Goal: Browse casually: Explore the website without a specific task or goal

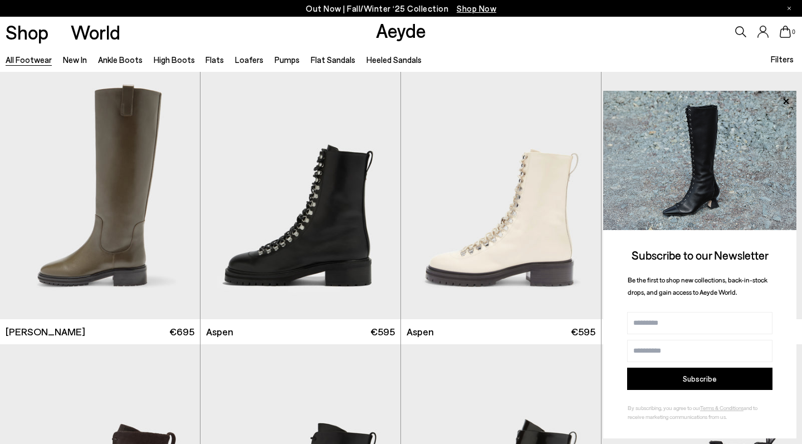
scroll to position [7406, 0]
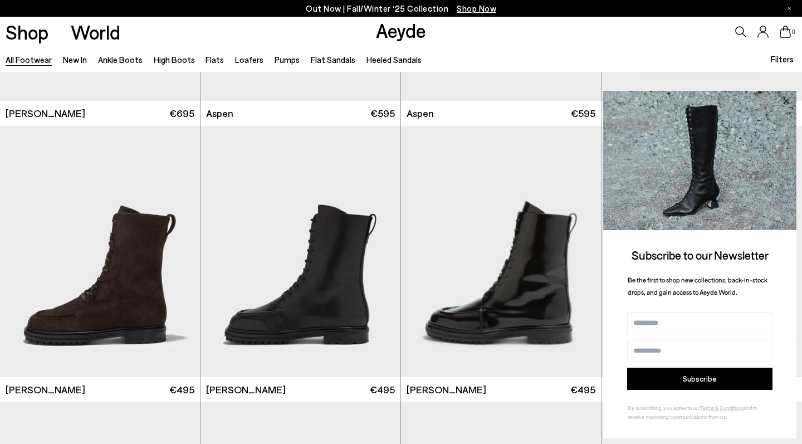
click at [784, 101] on icon at bounding box center [786, 101] width 6 height 6
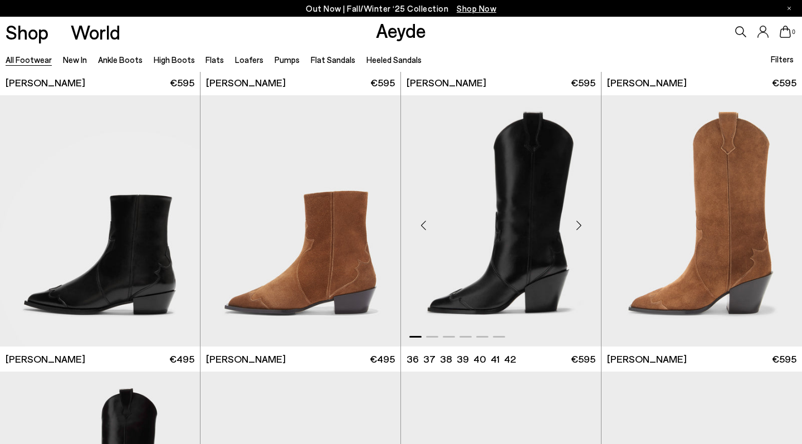
scroll to position [8265, 0]
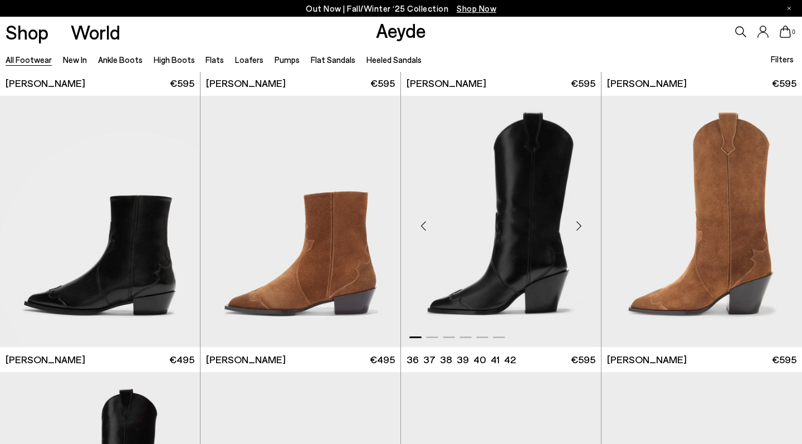
click at [581, 212] on div "Next slide" at bounding box center [578, 225] width 33 height 33
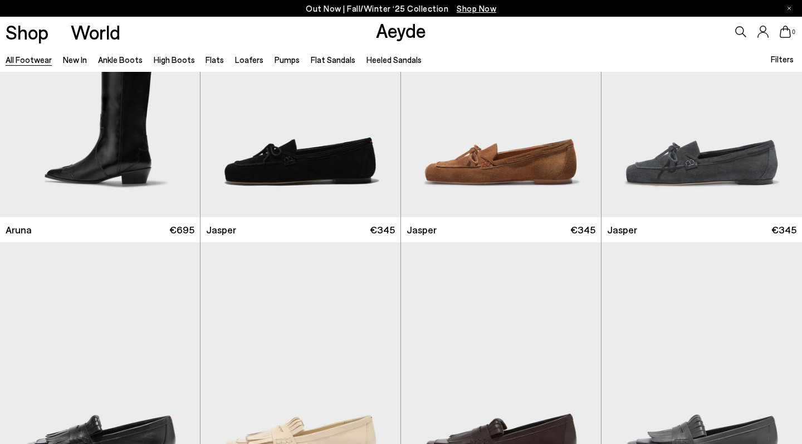
scroll to position [8675, 0]
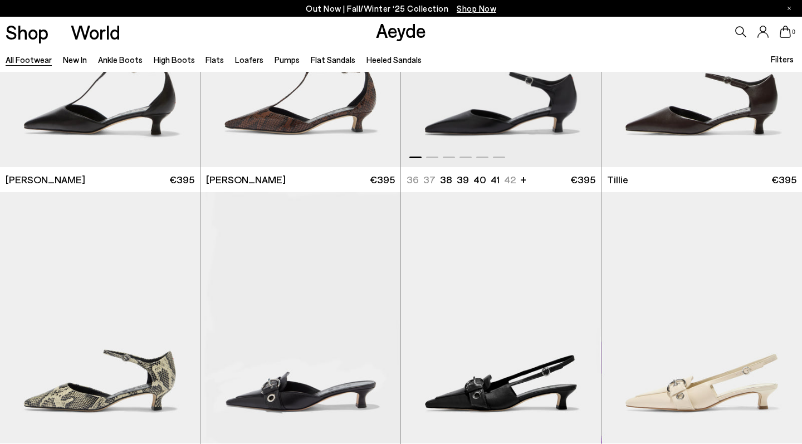
scroll to position [11764, 0]
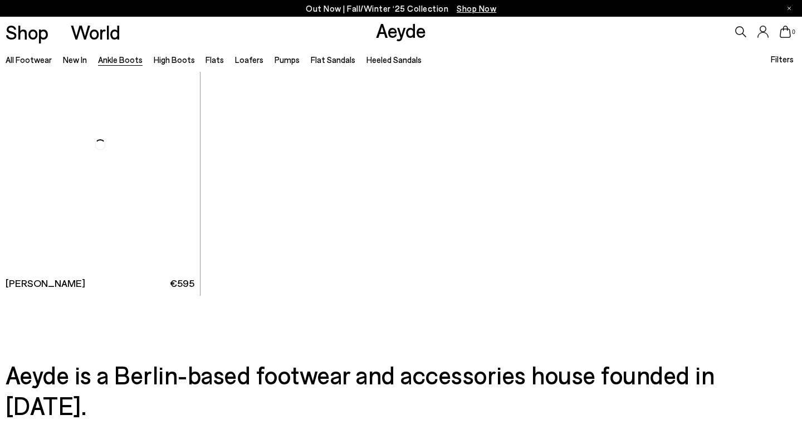
scroll to position [5897, 0]
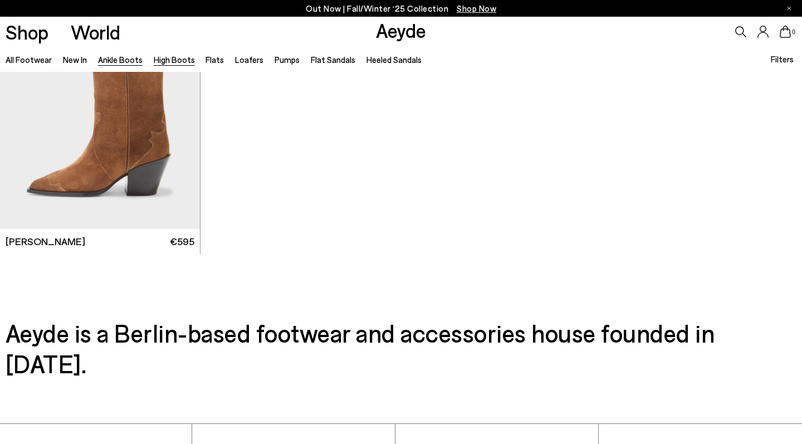
click at [171, 57] on link "High Boots" at bounding box center [174, 60] width 41 height 10
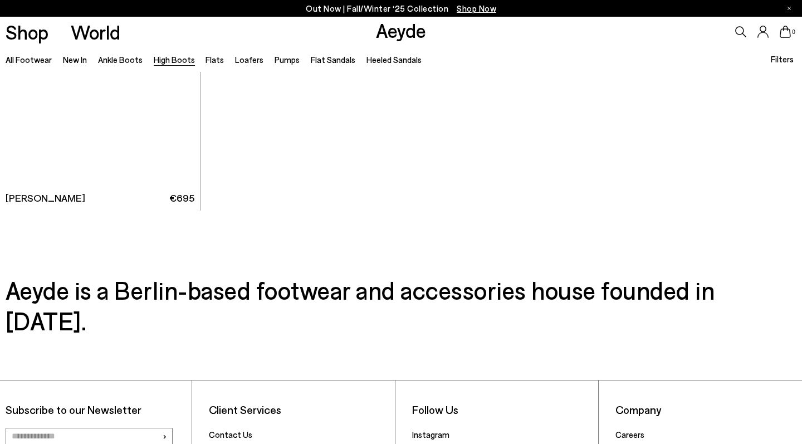
scroll to position [2981, 0]
